Goal: Task Accomplishment & Management: Complete application form

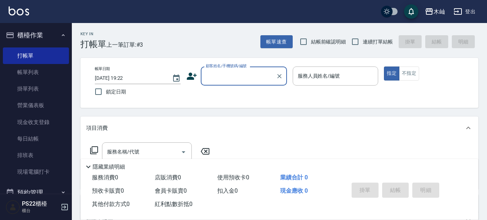
drag, startPoint x: 235, startPoint y: 80, endPoint x: 217, endPoint y: 65, distance: 23.7
click at [236, 80] on input "顧客姓名/手機號碼/編號" at bounding box center [238, 76] width 69 height 13
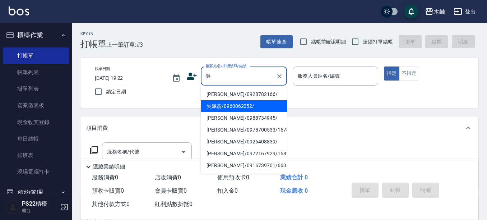
click at [242, 109] on li "吳姵萮/0960062052/" at bounding box center [244, 106] width 86 height 12
type input "吳姵萮/0960062052/"
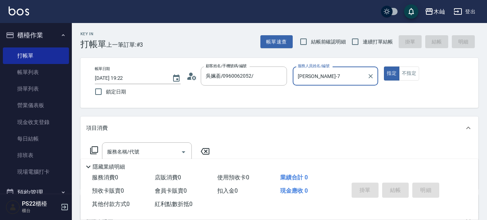
type input "[PERSON_NAME]-7"
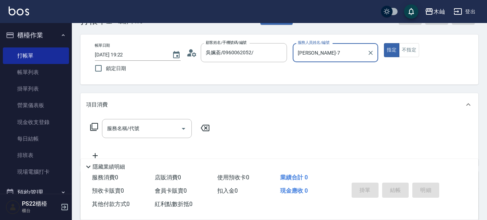
scroll to position [36, 0]
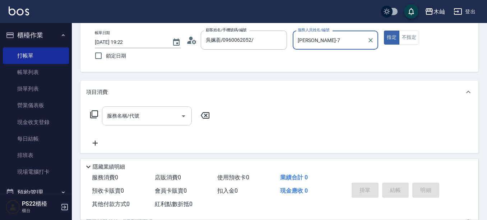
click at [140, 119] on input "服務名稱/代號" at bounding box center [141, 115] width 73 height 13
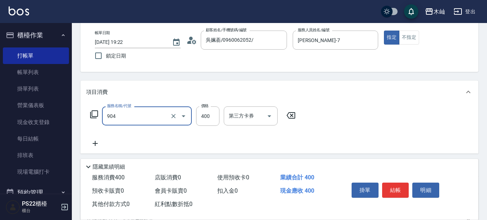
type input "精油洗+瞬護(904)"
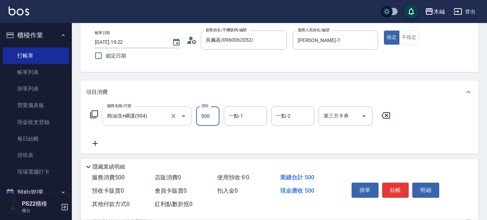
type input "500"
click at [396, 192] on button "結帳" at bounding box center [395, 189] width 27 height 15
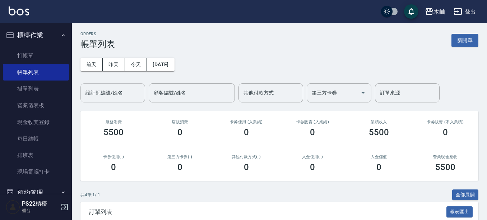
click at [104, 94] on input "設計師編號/姓名" at bounding box center [113, 93] width 58 height 13
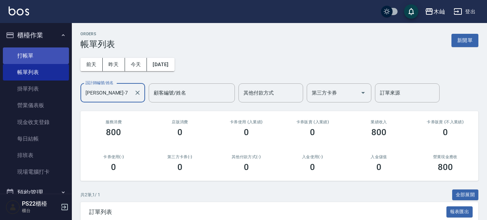
type input "[PERSON_NAME]-7"
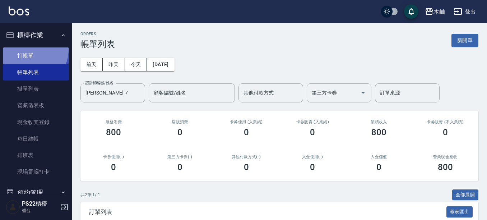
click at [29, 49] on link "打帳單" at bounding box center [36, 55] width 66 height 17
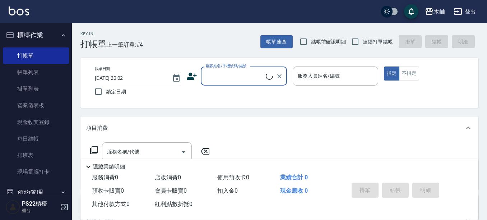
click at [222, 79] on input "顧客姓名/手機號碼/編號" at bounding box center [235, 76] width 62 height 13
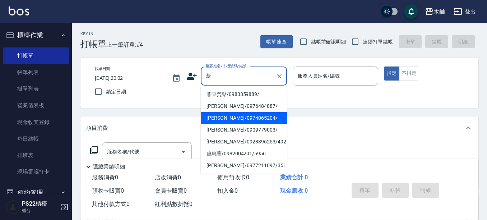
click at [232, 117] on li "[PERSON_NAME]/0974065204/" at bounding box center [244, 118] width 86 height 12
type input "[PERSON_NAME]/0974065204/"
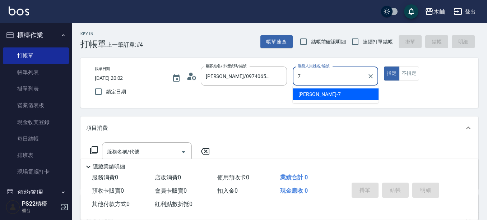
type input "[PERSON_NAME]-7"
type button "true"
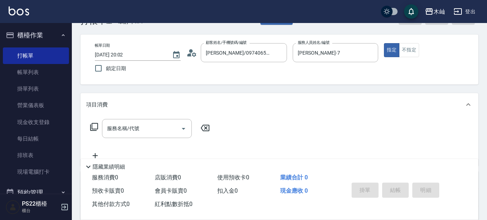
scroll to position [36, 0]
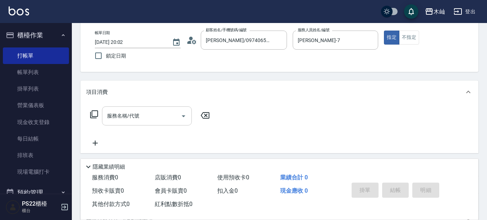
click at [142, 113] on input "服務名稱/代號" at bounding box center [141, 115] width 73 height 13
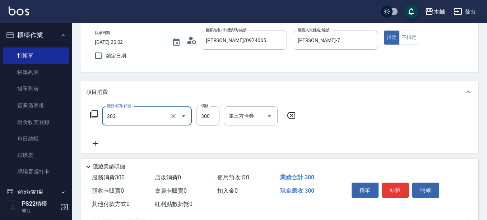
type input "單剪(202)"
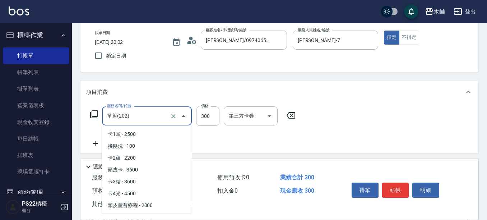
click at [142, 113] on input "單剪(202)" at bounding box center [136, 115] width 63 height 13
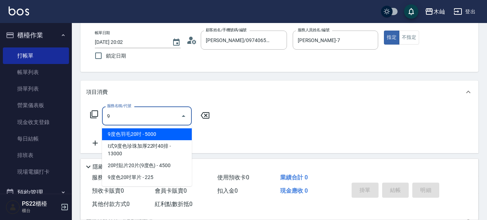
scroll to position [0, 0]
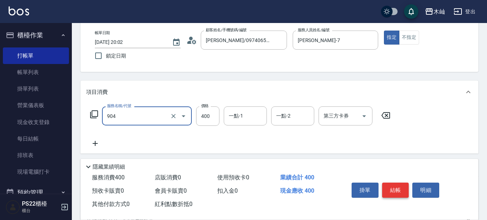
type input "精油洗+瞬護(904)"
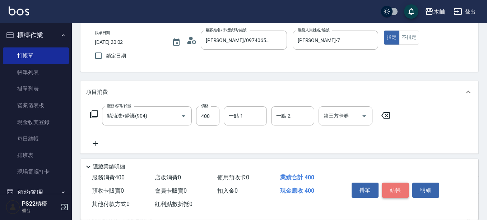
click at [391, 188] on button "結帳" at bounding box center [395, 189] width 27 height 15
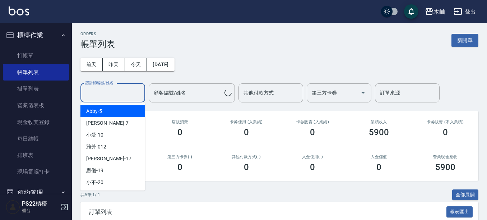
click at [112, 92] on input "設計師編號/姓名" at bounding box center [113, 93] width 58 height 13
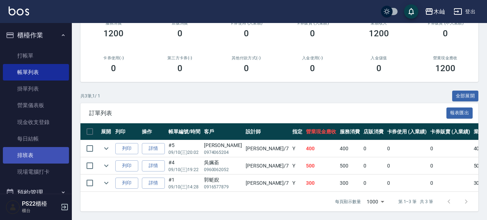
scroll to position [36, 0]
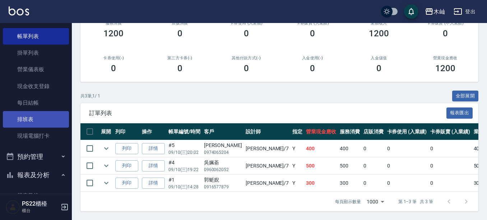
type input "[PERSON_NAME]-7"
click at [55, 112] on link "排班表" at bounding box center [36, 119] width 66 height 17
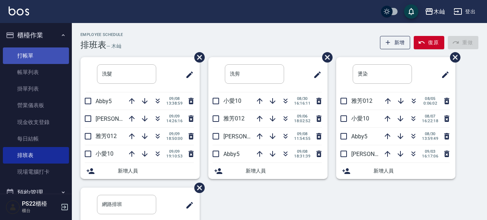
click at [48, 52] on link "打帳單" at bounding box center [36, 55] width 66 height 17
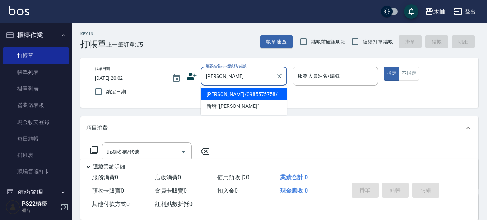
click at [247, 94] on li "[PERSON_NAME]/0985575758/" at bounding box center [244, 94] width 86 height 12
type input "[PERSON_NAME]/0985575758/"
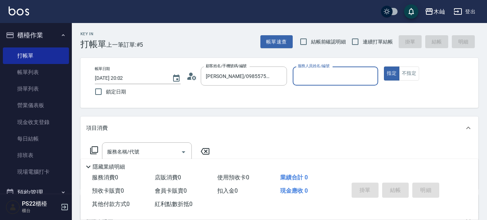
type input "雅芳-012"
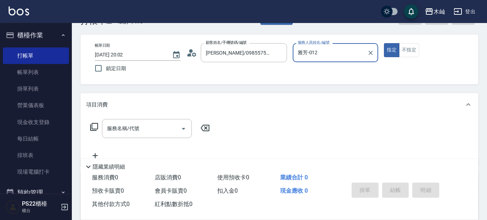
scroll to position [36, 0]
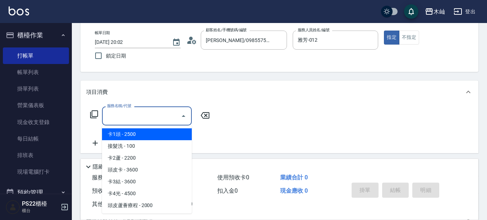
click at [155, 117] on input "服務名稱/代號" at bounding box center [141, 115] width 73 height 13
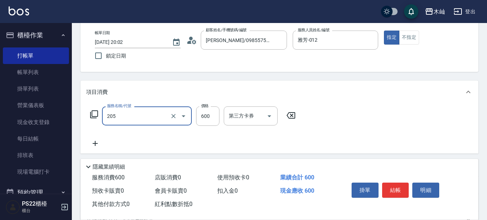
type input "A級洗剪(205)"
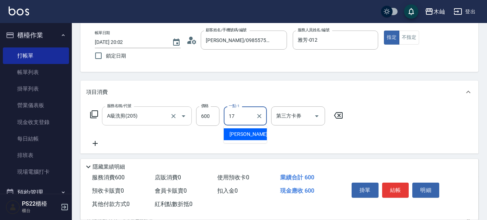
type input "[PERSON_NAME]-17"
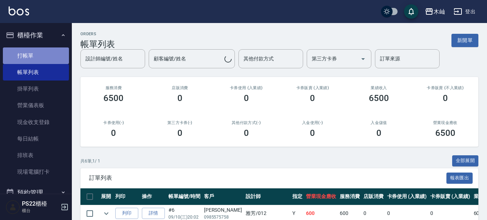
click at [45, 57] on link "打帳單" at bounding box center [36, 55] width 66 height 17
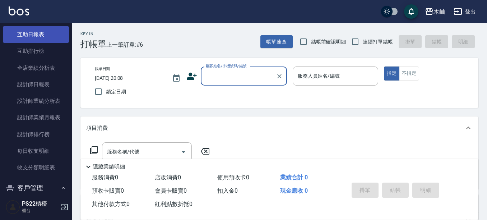
scroll to position [251, 0]
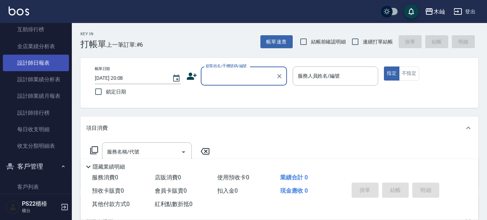
click at [39, 59] on link "設計師日報表" at bounding box center [36, 63] width 66 height 17
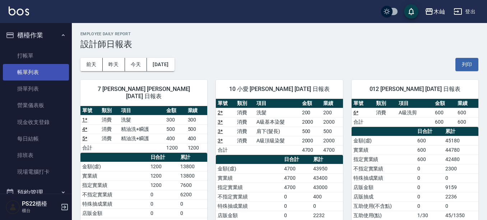
click at [25, 76] on link "帳單列表" at bounding box center [36, 72] width 66 height 17
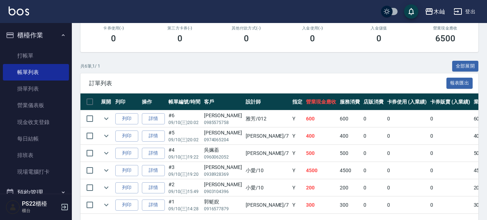
scroll to position [85, 0]
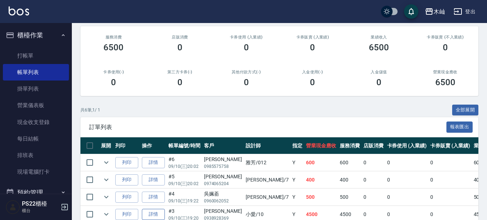
click at [164, 214] on link "詳情" at bounding box center [153, 214] width 23 height 11
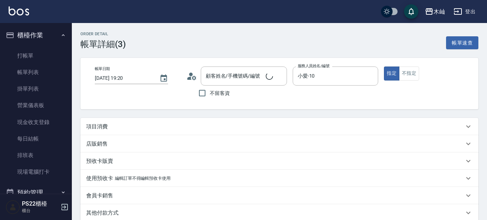
type input "[DATE] 19:20"
type input "小愛-10"
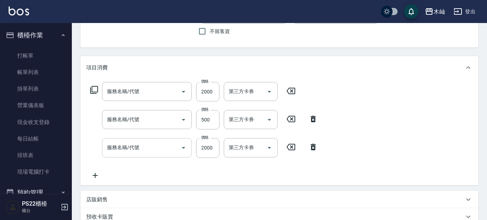
type input "[PERSON_NAME]/0938928369/"
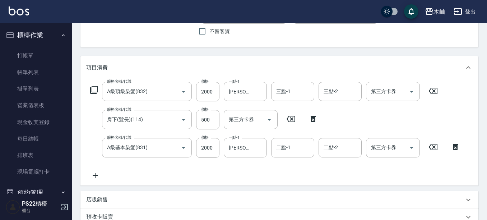
type input "A級頂級染髮(832)"
type input "肩下(髮長)(114)"
type input "A級基本染髮(831)"
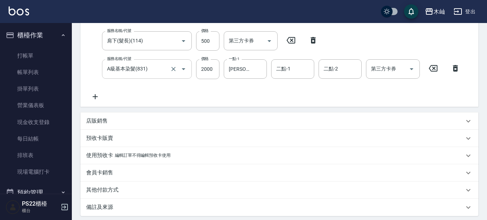
scroll to position [205, 0]
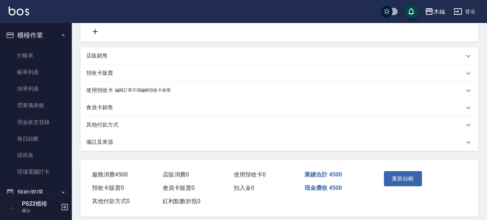
click at [107, 120] on div "其他付款方式" at bounding box center [279, 124] width 398 height 17
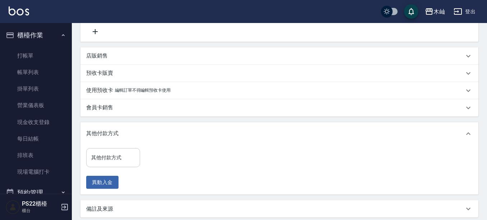
click at [116, 164] on div "其他付款方式" at bounding box center [113, 157] width 54 height 19
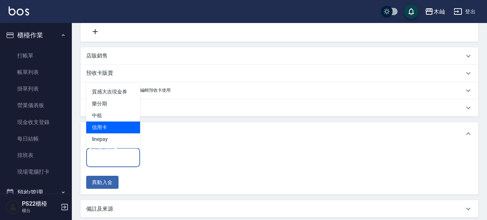
click at [111, 123] on span "信用卡" at bounding box center [113, 127] width 54 height 12
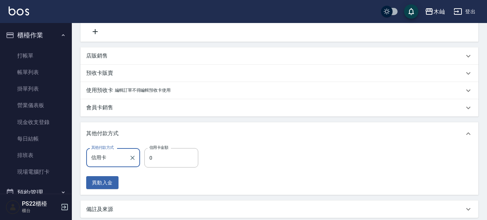
type input "信用卡"
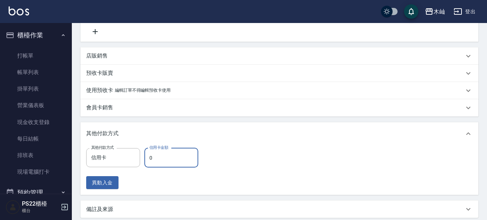
click at [178, 161] on input "0" at bounding box center [171, 157] width 54 height 19
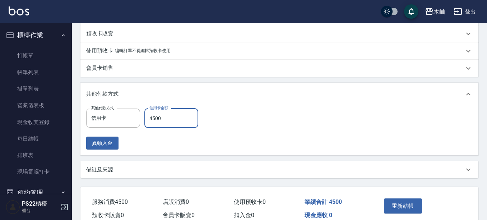
scroll to position [281, 0]
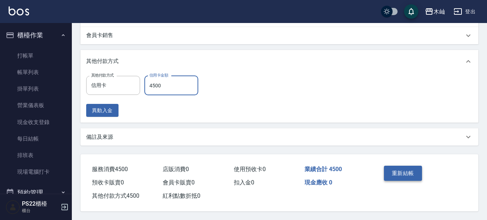
type input "4500"
click at [393, 165] on button "重新結帳" at bounding box center [403, 172] width 38 height 15
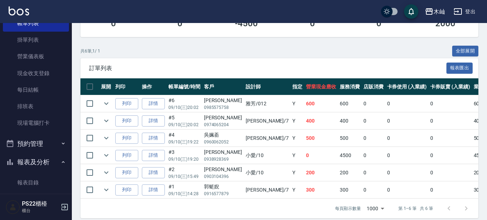
scroll to position [108, 0]
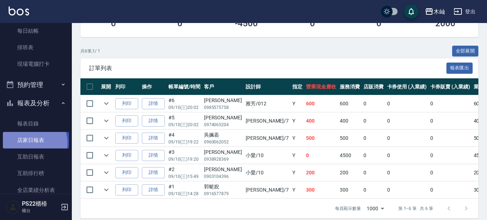
click at [32, 143] on link "店家日報表" at bounding box center [36, 140] width 66 height 17
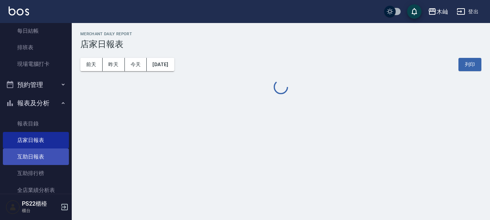
click at [38, 164] on link "互助日報表" at bounding box center [36, 156] width 66 height 17
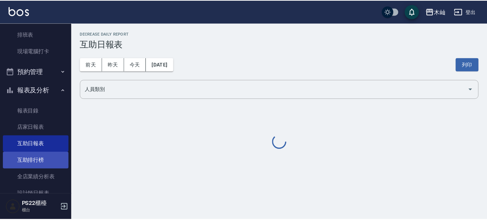
scroll to position [144, 0]
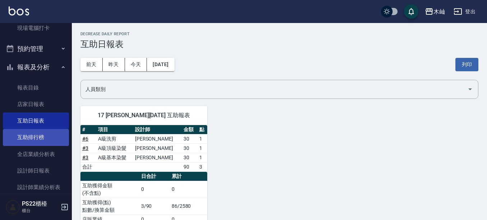
click at [39, 171] on link "設計師日報表" at bounding box center [36, 170] width 66 height 17
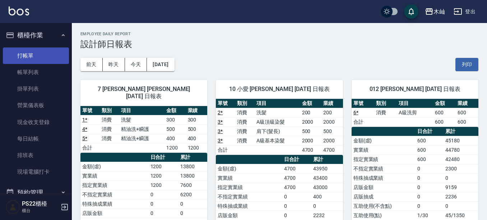
click at [27, 56] on link "打帳單" at bounding box center [36, 55] width 66 height 17
